Goal: Check status

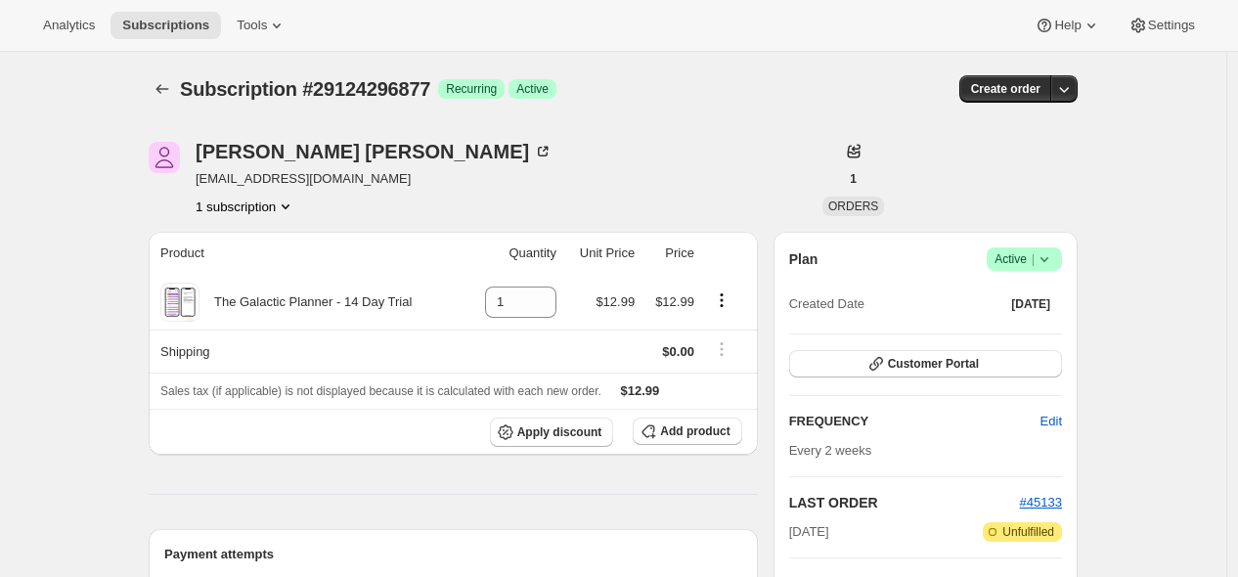
click at [168, 96] on icon "Subscriptions" at bounding box center [163, 89] width 20 height 20
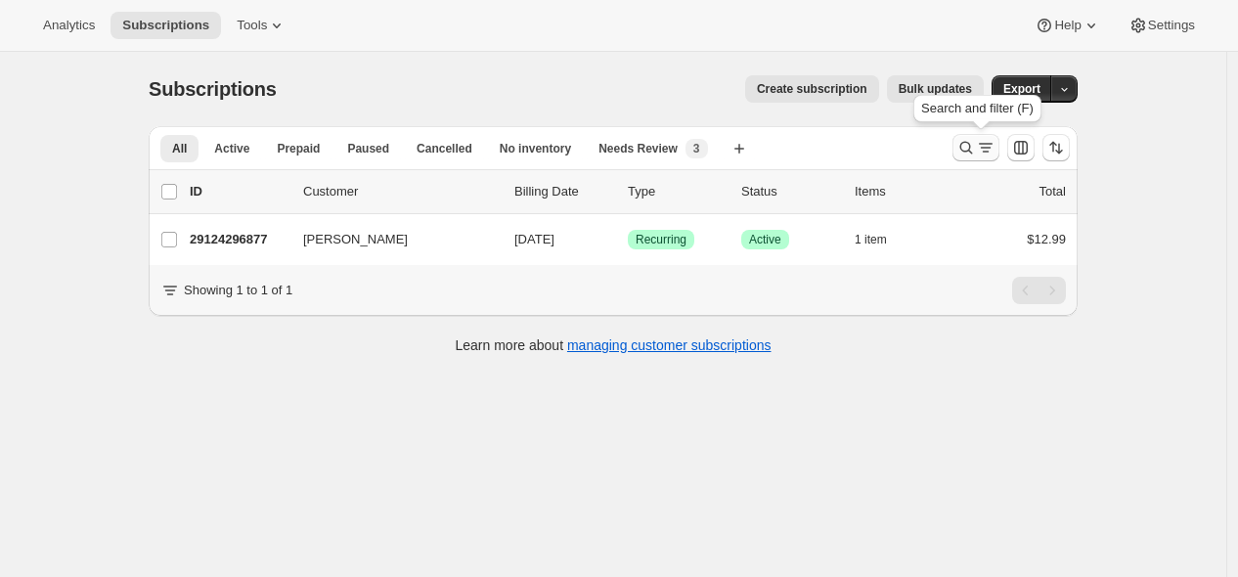
click at [975, 149] on icon "Search and filter results" at bounding box center [966, 148] width 20 height 20
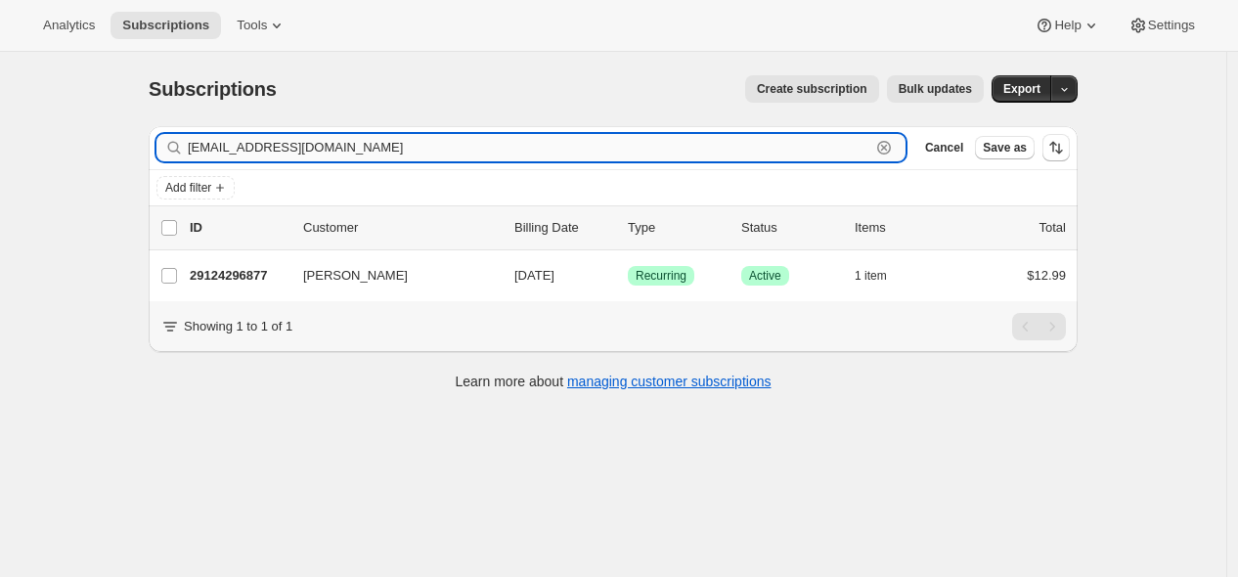
click at [767, 148] on input "[EMAIL_ADDRESS][DOMAIN_NAME]" at bounding box center [529, 147] width 682 height 27
paste input "sarahmcgaffey125"
type input "[EMAIL_ADDRESS][DOMAIN_NAME]"
